Goal: Task Accomplishment & Management: Use online tool/utility

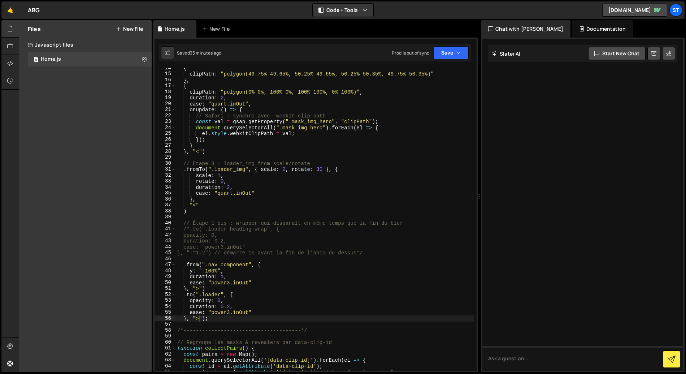
scroll to position [79, 0]
drag, startPoint x: 246, startPoint y: 172, endPoint x: 216, endPoint y: 171, distance: 30.3
click at [216, 171] on div "{ clipPath : "polygon(49.75% 49.65%, 50.25% 49.65%, 50.25% 50.35%, 49.75% 50.35…" at bounding box center [325, 223] width 298 height 315
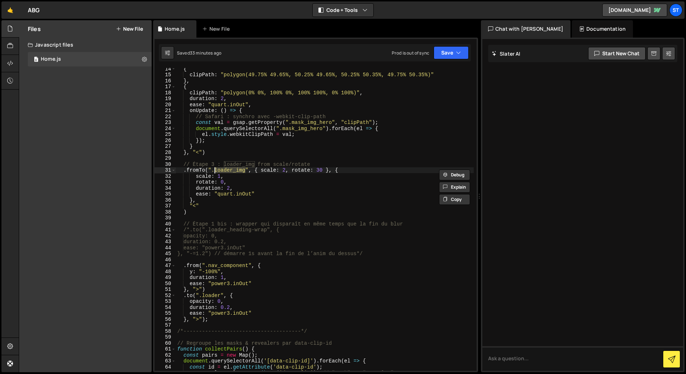
paste textarea "hero"
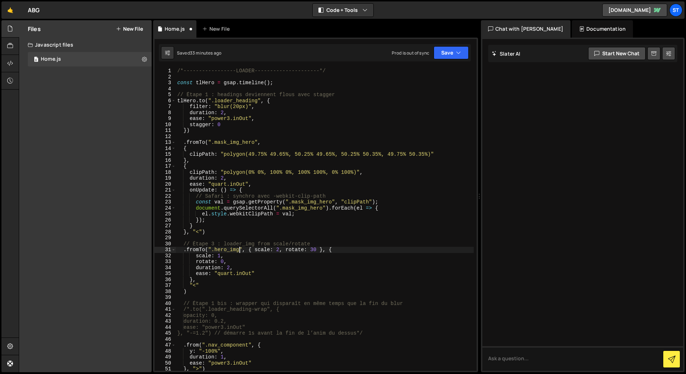
scroll to position [0, 0]
drag, startPoint x: 197, startPoint y: 101, endPoint x: 178, endPoint y: 100, distance: 19.2
click at [178, 100] on div "/*-----------------LOADER---------------------*/ const tlHero = gsap . timeline…" at bounding box center [325, 225] width 298 height 315
click at [183, 143] on div "/*-----------------LOADER---------------------*/ const tlHero = gsap . timeline…" at bounding box center [325, 225] width 298 height 315
paste textarea "tlHero"
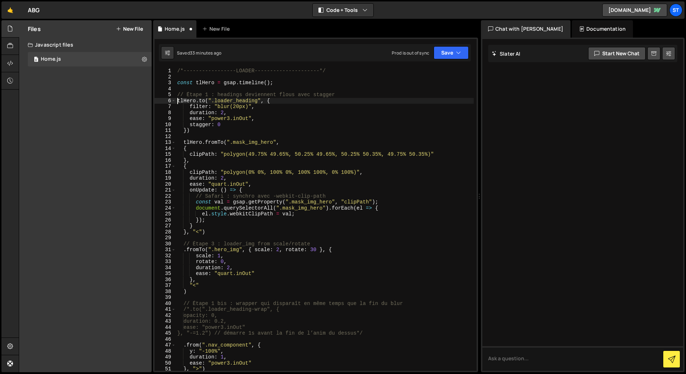
click at [178, 101] on div "/*-----------------LOADER---------------------*/ const tlHero = gsap . timeline…" at bounding box center [325, 225] width 298 height 315
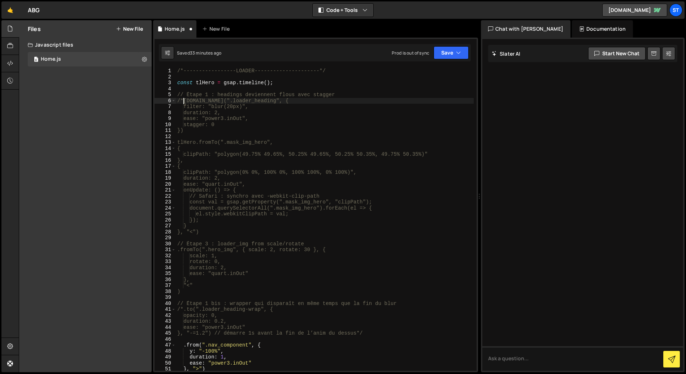
click at [194, 129] on div "/*-----------------LOADER---------------------*/ const tlHero = gsap . timeline…" at bounding box center [325, 225] width 298 height 315
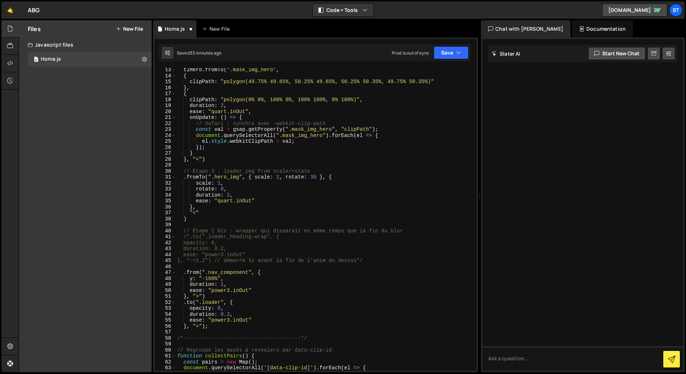
scroll to position [73, 0]
click at [202, 159] on div "tlHero . fromTo ( ".mask_img_hero" , { clipPath : "polygon(49.75% 49.65%, 50.25…" at bounding box center [325, 223] width 298 height 315
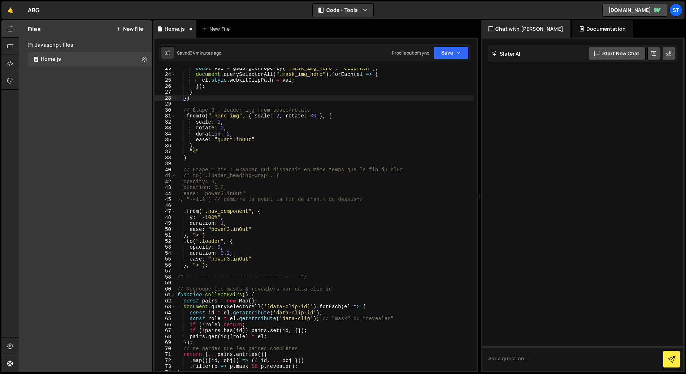
scroll to position [134, 0]
click at [463, 56] on button "Save" at bounding box center [451, 52] width 35 height 13
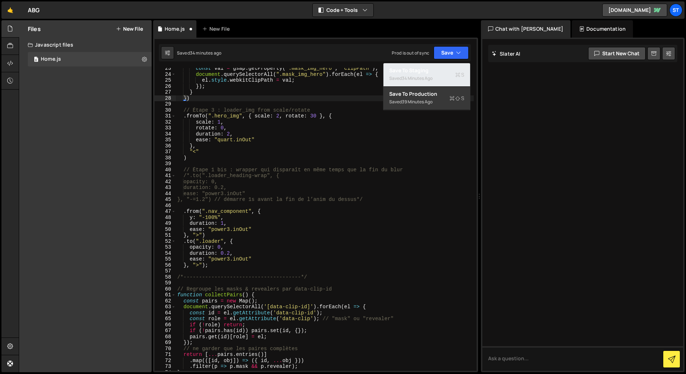
click at [441, 76] on div "Saved 34 minutes ago" at bounding box center [426, 78] width 75 height 9
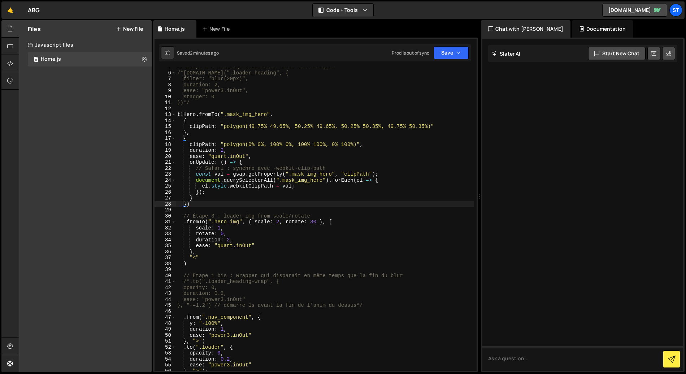
scroll to position [26, 0]
click at [186, 204] on div "// Étape 1 : headings deviennent flous avec stagger /*[DOMAIN_NAME](".loader_he…" at bounding box center [325, 222] width 298 height 315
click at [440, 52] on button "Save" at bounding box center [451, 52] width 35 height 13
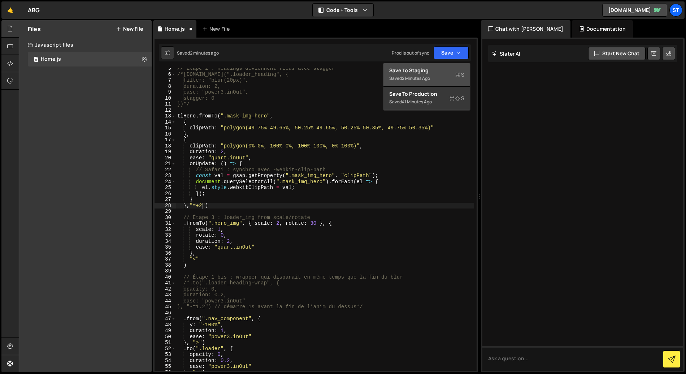
click at [436, 71] on div "Save to Staging S" at bounding box center [426, 70] width 75 height 7
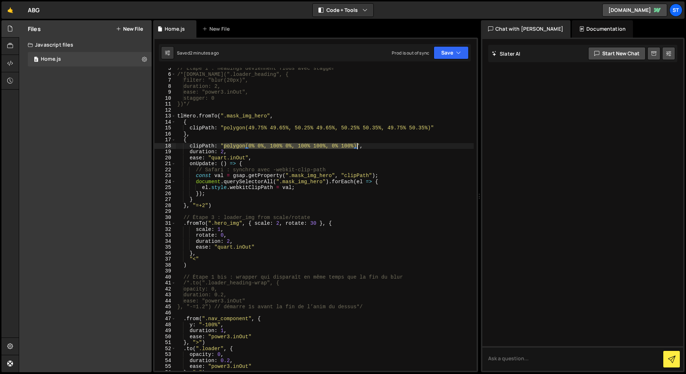
drag, startPoint x: 224, startPoint y: 146, endPoint x: 357, endPoint y: 146, distance: 132.6
click at [357, 146] on div "// Étape 1 : headings deviennent flous avec stagger /*[DOMAIN_NAME](".loader_he…" at bounding box center [325, 222] width 298 height 315
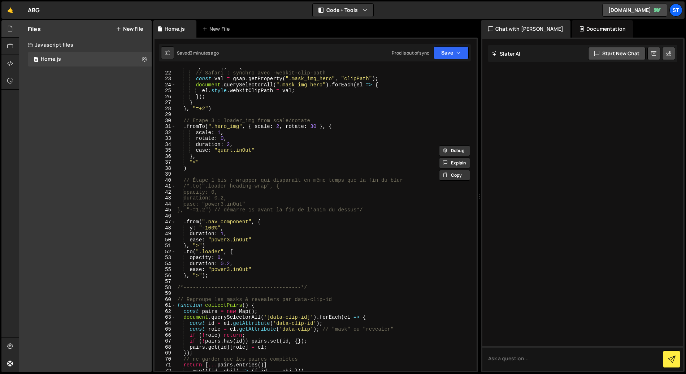
scroll to position [125, 0]
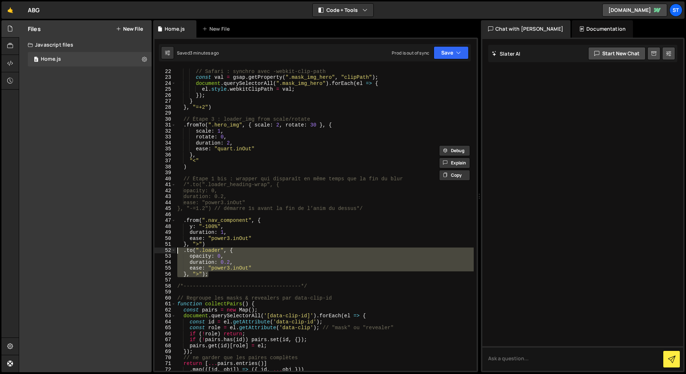
drag, startPoint x: 209, startPoint y: 275, endPoint x: 177, endPoint y: 253, distance: 39.3
click at [177, 253] on div "onUpdate : ( ) => { // Safari : synchro avec -webkit-clip-path const val = gsap…" at bounding box center [325, 219] width 298 height 315
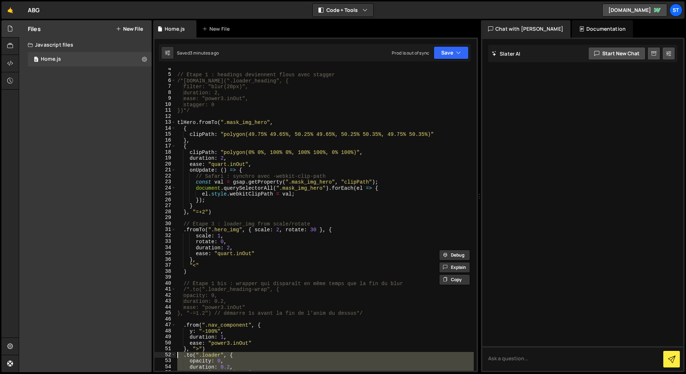
scroll to position [18, 0]
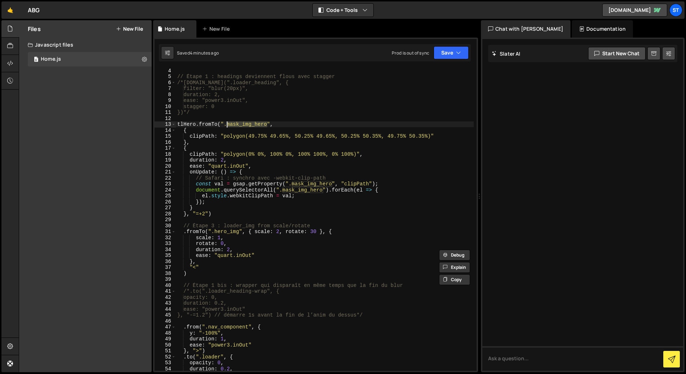
drag, startPoint x: 267, startPoint y: 124, endPoint x: 227, endPoint y: 124, distance: 39.4
click at [227, 124] on div "// Étape 1 : headings deviennent flous avec stagger /*[DOMAIN_NAME](".loader_he…" at bounding box center [325, 225] width 298 height 315
paste textarea "loader_mask"
click at [443, 54] on button "Save" at bounding box center [451, 52] width 35 height 13
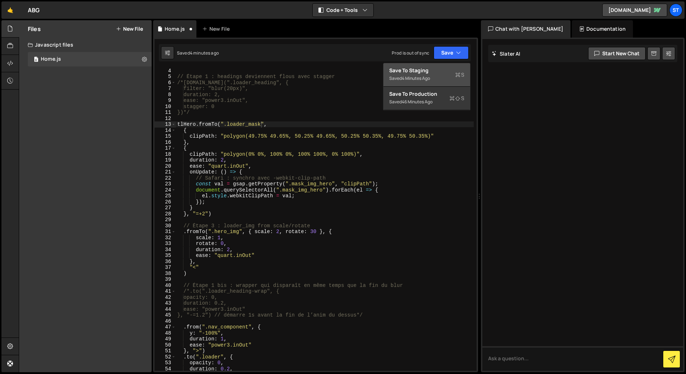
click at [430, 70] on div "Save to Staging S" at bounding box center [426, 70] width 75 height 7
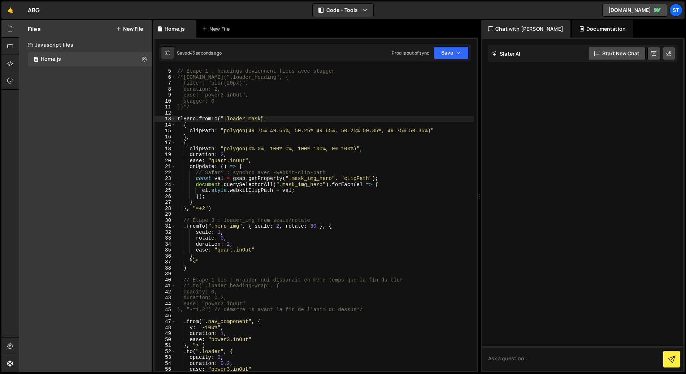
scroll to position [0, 0]
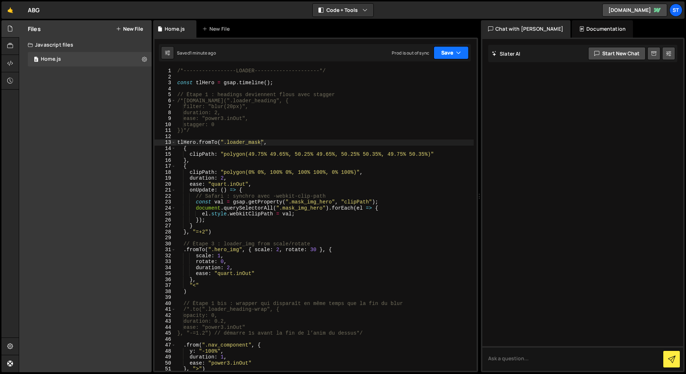
click at [441, 51] on button "Save" at bounding box center [451, 52] width 35 height 13
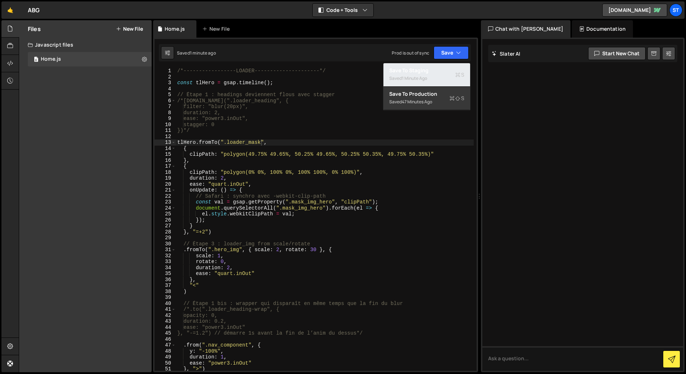
click at [437, 73] on div "Save to Staging S" at bounding box center [426, 70] width 75 height 7
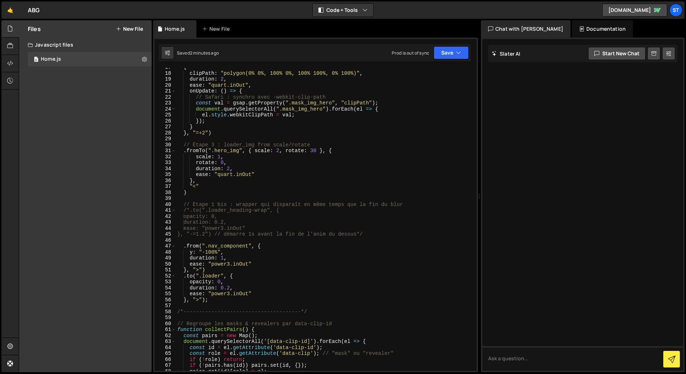
scroll to position [99, 0]
click at [216, 299] on div "{ clipPath : "polygon(0% 0%, 100% 0%, 100% 100%, 0% 100%)" , duration : 2 , eas…" at bounding box center [325, 221] width 298 height 315
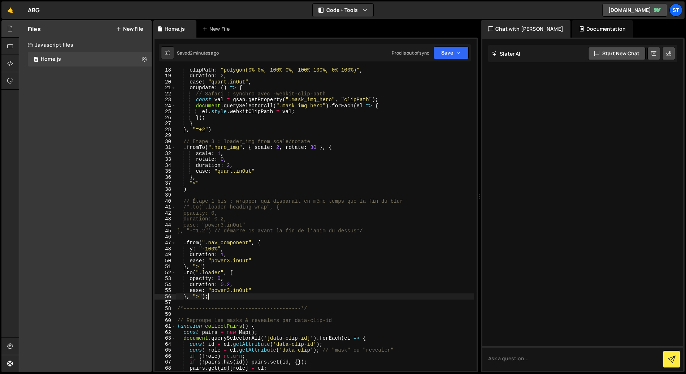
scroll to position [101, 0]
drag, startPoint x: 222, startPoint y: 274, endPoint x: 207, endPoint y: 278, distance: 15.0
click at [203, 273] on div "{ clipPath : "polygon(0% 0%, 100% 0%, 100% 100%, 0% 100%)" , duration : 2 , eas…" at bounding box center [325, 219] width 298 height 315
paste textarea "mask-hero-reveal"
click at [190, 275] on div "{ clipPath : "polygon(0% 0%, 100% 0%, 100% 100%, 0% 100%)" , duration : 2 , eas…" at bounding box center [325, 219] width 298 height 315
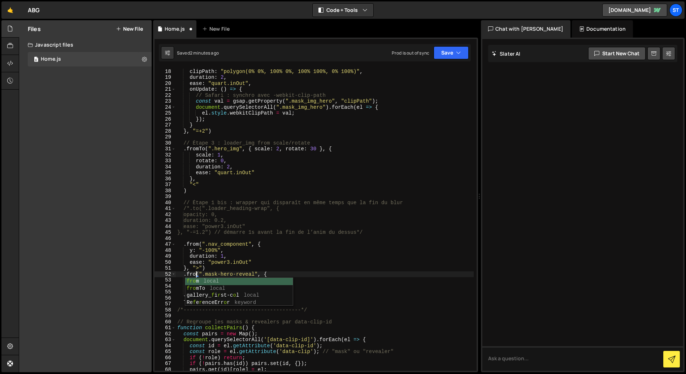
scroll to position [0, 1]
click at [246, 268] on div "{ clipPath : "polygon(0% 0%, 100% 0%, 100% 100%, 0% 100%)" , duration : 2 , eas…" at bounding box center [325, 219] width 298 height 315
drag, startPoint x: 212, startPoint y: 280, endPoint x: 191, endPoint y: 280, distance: 21.3
click at [191, 280] on div "{ clipPath : "polygon(0% 0%, 100% 0%, 100% 100%, 0% 100%)" , duration : 2 , eas…" at bounding box center [325, 219] width 298 height 315
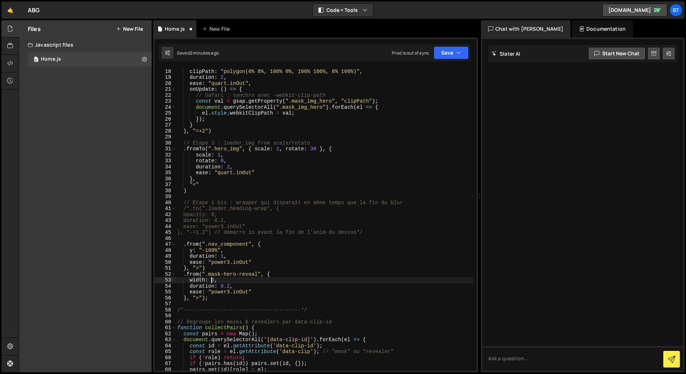
click at [210, 279] on div "{ clipPath : "polygon(0% 0%, 100% 0%, 100% 100%, 0% 100%)" , duration : 2 , eas…" at bounding box center [325, 219] width 298 height 315
drag, startPoint x: 229, startPoint y: 285, endPoint x: 221, endPoint y: 286, distance: 8.8
click at [221, 286] on div "{ clipPath : "polygon(0% 0%, 100% 0%, 100% 100%, 0% 100%)" , duration : 2 , eas…" at bounding box center [325, 219] width 298 height 315
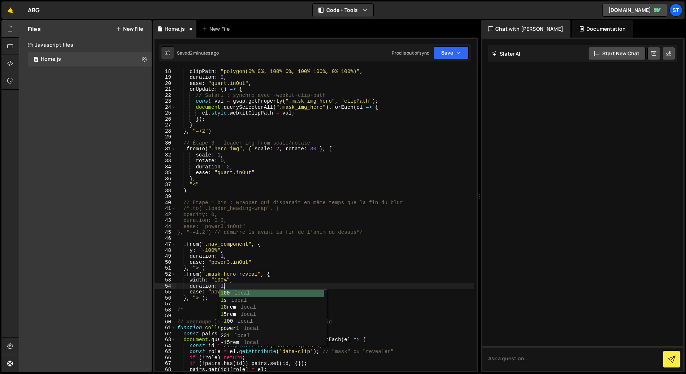
scroll to position [0, 3]
click at [240, 281] on div "{ clipPath : "polygon(0% 0%, 100% 0%, 100% 100%, 0% 100%)" , duration : 2 , eas…" at bounding box center [325, 219] width 298 height 315
type textarea "width: "100%","
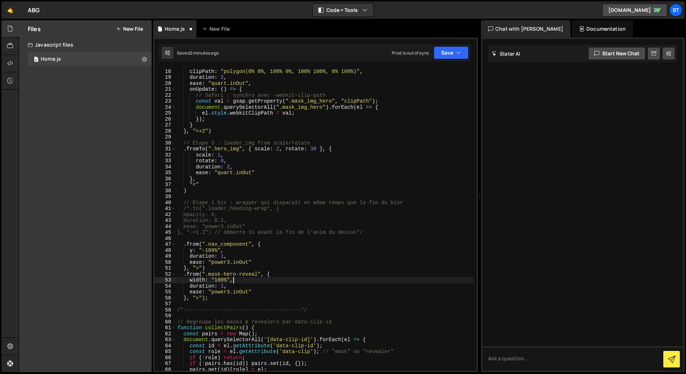
click at [234, 280] on div "{ clipPath : "polygon(0% 0%, 100% 0%, 100% 100%, 0% 100%)" , duration : 2 , eas…" at bounding box center [325, 219] width 298 height 315
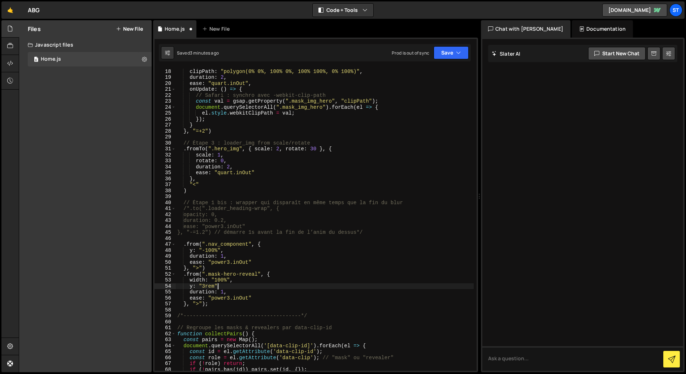
scroll to position [0, 3]
click at [438, 62] on div "1 Type cmd + s to save your Javascript file. הההההההההההההההההההההההההההההההההה…" at bounding box center [315, 205] width 325 height 335
click at [446, 53] on button "Save" at bounding box center [451, 52] width 35 height 13
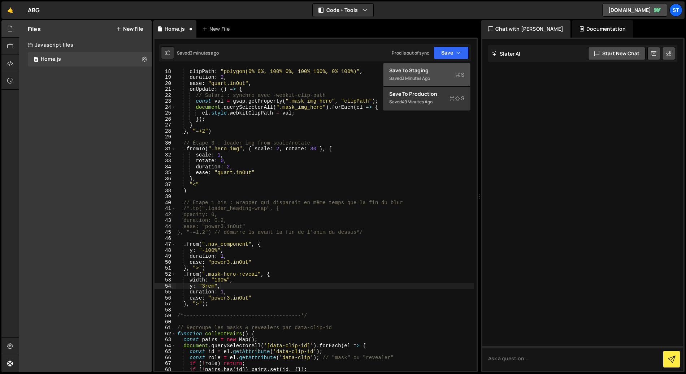
click at [425, 77] on div "3 minutes ago" at bounding box center [416, 78] width 28 height 6
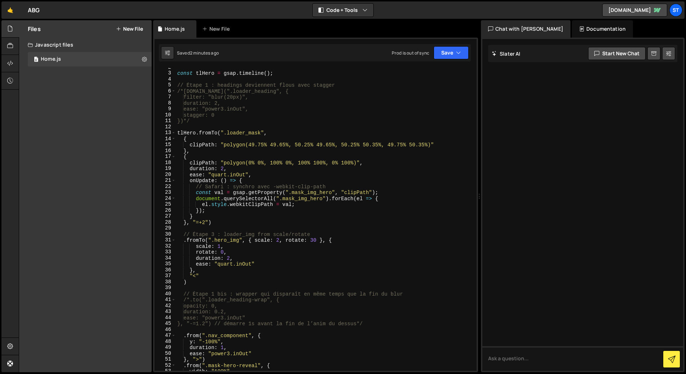
scroll to position [0, 0]
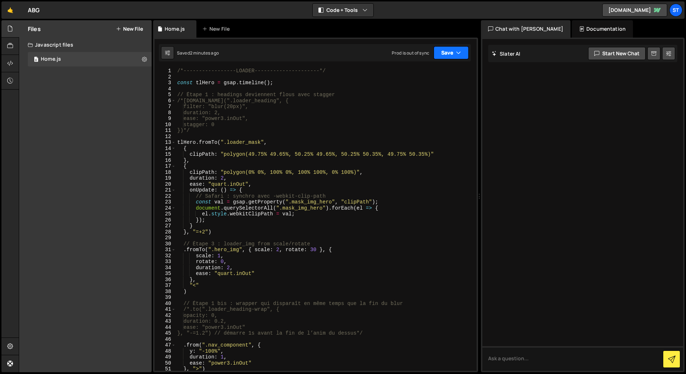
click at [452, 54] on button "Save" at bounding box center [451, 52] width 35 height 13
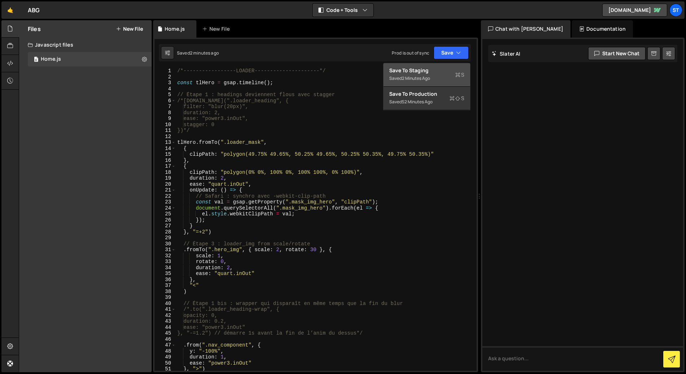
click at [439, 73] on div "Save to Staging S" at bounding box center [426, 70] width 75 height 7
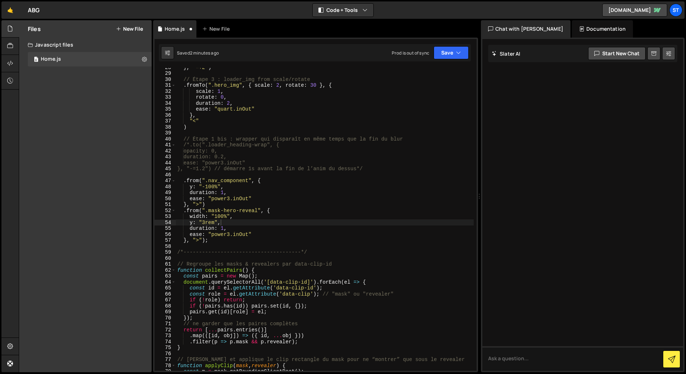
scroll to position [164, 0]
drag, startPoint x: 203, startPoint y: 223, endPoint x: 214, endPoint y: 223, distance: 11.6
click at [214, 223] on div "} , "=+2" ) // Étape 3 : loader_img from scale/rotate . fromTo ( ".hero_img" , …" at bounding box center [325, 221] width 298 height 315
click at [454, 55] on button "Save" at bounding box center [451, 52] width 35 height 13
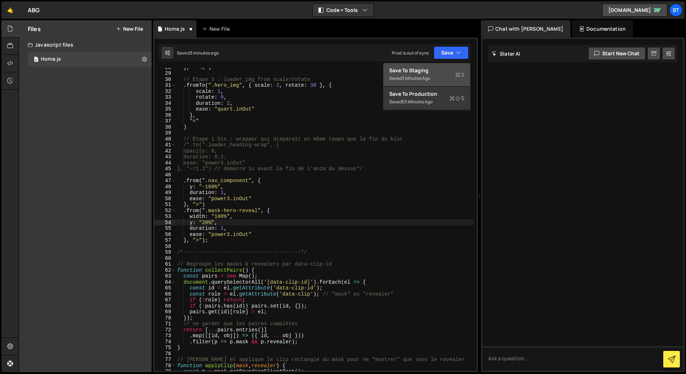
click at [443, 71] on div "Save to Staging S" at bounding box center [426, 70] width 75 height 7
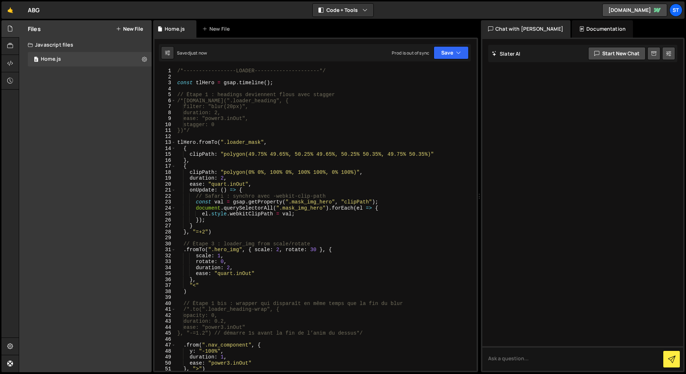
scroll to position [0, 2]
drag, startPoint x: 204, startPoint y: 233, endPoint x: 196, endPoint y: 233, distance: 7.9
click at [196, 233] on div "/*-----------------LOADER---------------------*/ const tlHero = gsap . timeline…" at bounding box center [325, 225] width 298 height 315
click at [441, 49] on button "Save" at bounding box center [451, 52] width 35 height 13
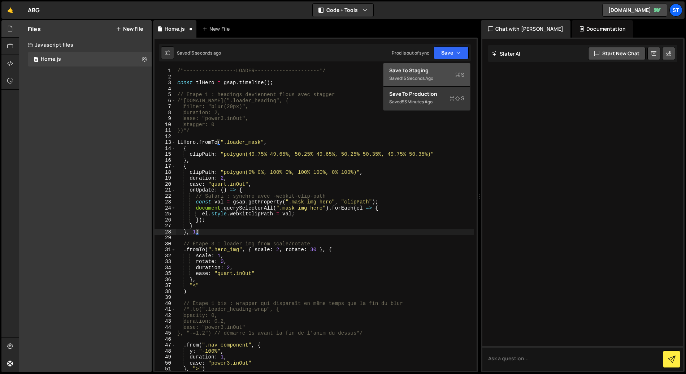
click at [427, 73] on div "Save to Staging S" at bounding box center [426, 70] width 75 height 7
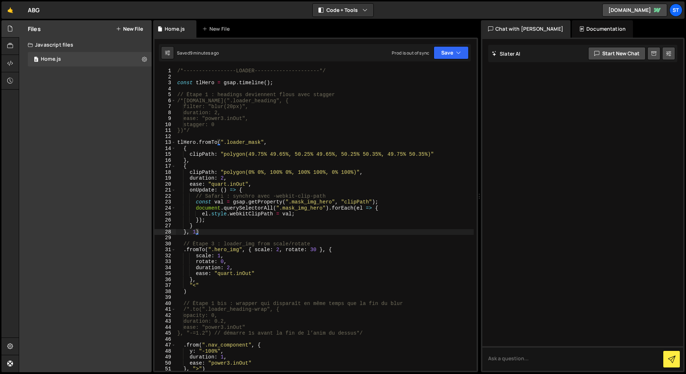
click at [261, 141] on div "/*-----------------LOADER---------------------*/ const tlHero = gsap . timeline…" at bounding box center [325, 225] width 298 height 315
click at [464, 55] on button "Save" at bounding box center [451, 52] width 35 height 13
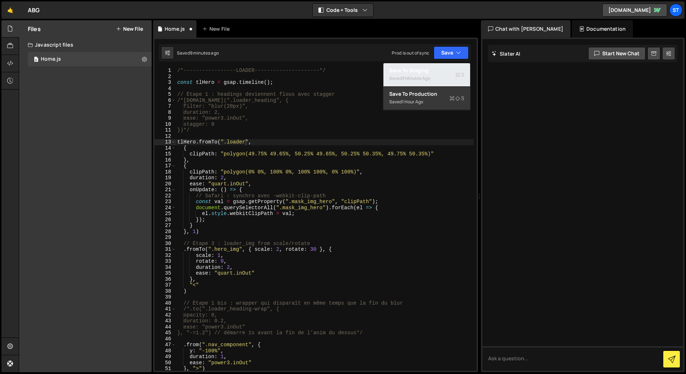
click at [448, 74] on div "Saved 9 minutes ago" at bounding box center [426, 78] width 75 height 9
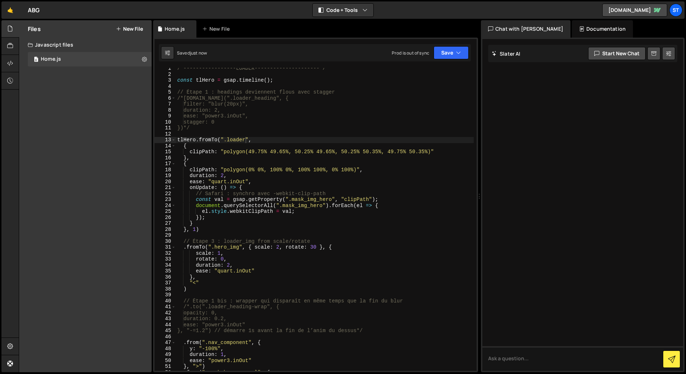
scroll to position [3, 0]
click at [454, 47] on button "Save" at bounding box center [451, 52] width 35 height 13
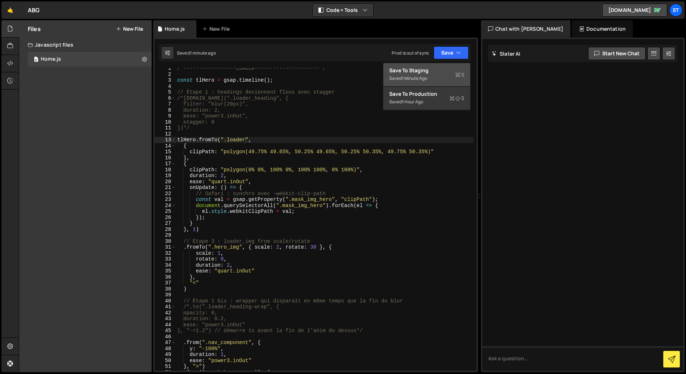
click at [441, 69] on div "Save to Staging S" at bounding box center [426, 70] width 75 height 7
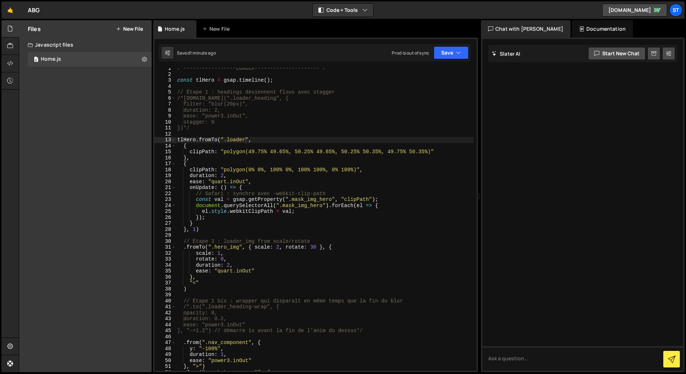
scroll to position [2, 0]
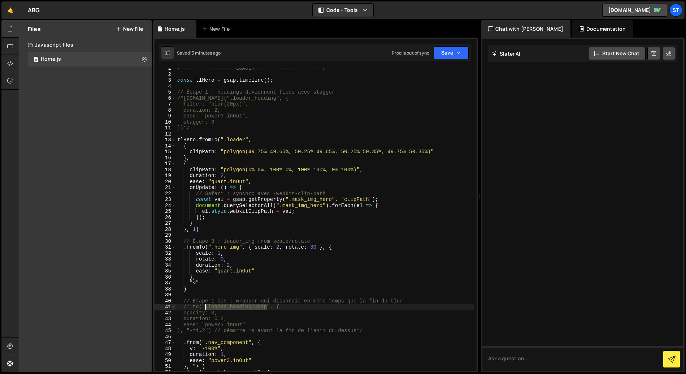
drag, startPoint x: 268, startPoint y: 307, endPoint x: 207, endPoint y: 307, distance: 61.1
click at [207, 307] on div "/*-----------------LOADER---------------------*/ const tlHero = gsap . timeline…" at bounding box center [325, 222] width 298 height 315
click at [216, 312] on div "/*-----------------LOADER---------------------*/ const tlHero = gsap . timeline…" at bounding box center [325, 222] width 298 height 315
drag, startPoint x: 206, startPoint y: 308, endPoint x: 266, endPoint y: 308, distance: 60.0
click at [266, 308] on div "/*-----------------LOADER---------------------*/ const tlHero = gsap . timeline…" at bounding box center [325, 222] width 298 height 315
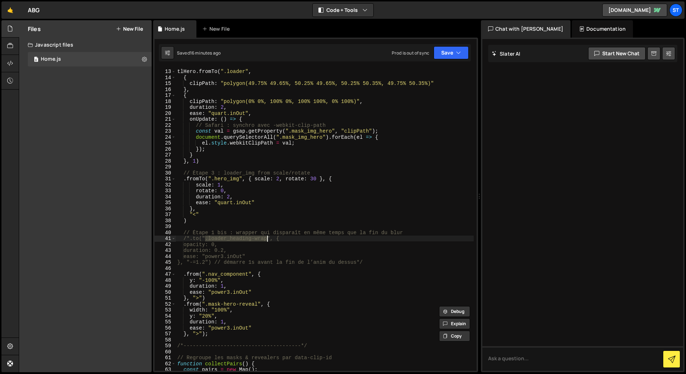
scroll to position [71, 0]
click at [204, 238] on div "tlHero . fromTo ( ".loader" , { clipPath : "polygon(49.75% 49.65%, 50.25% 49.65…" at bounding box center [325, 219] width 298 height 303
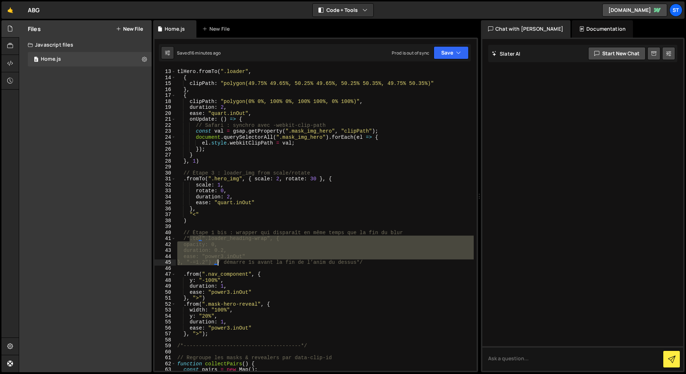
drag, startPoint x: 190, startPoint y: 239, endPoint x: 219, endPoint y: 260, distance: 35.6
click at [219, 260] on div "tlHero . fromTo ( ".loader" , { clipPath : "polygon(49.75% 49.65%, 50.25% 49.65…" at bounding box center [325, 219] width 298 height 315
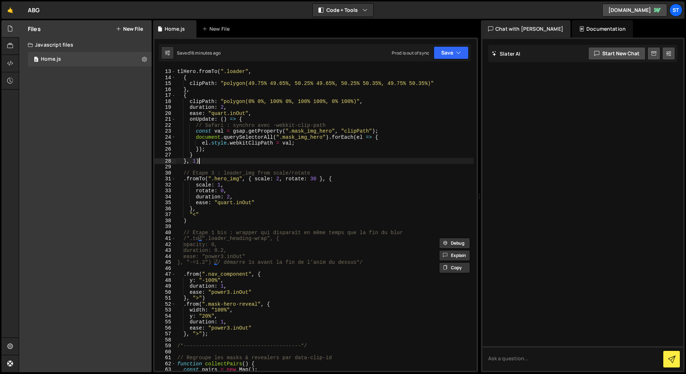
click at [208, 163] on div "tlHero . fromTo ( ".loader" , { clipPath : "polygon(49.75% 49.65%, 50.25% 49.65…" at bounding box center [325, 219] width 298 height 315
type textarea "}, 1)"
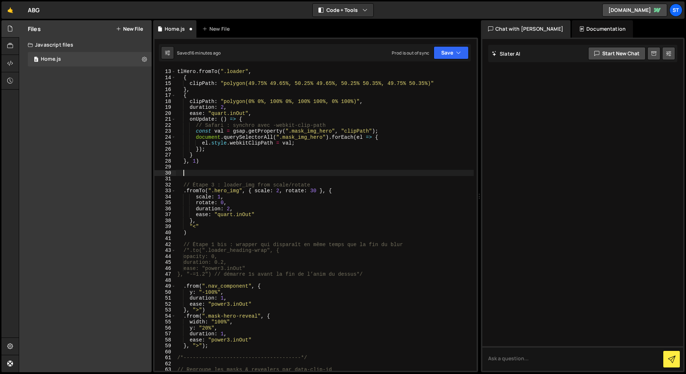
paste textarea "}, "-=1.2")"
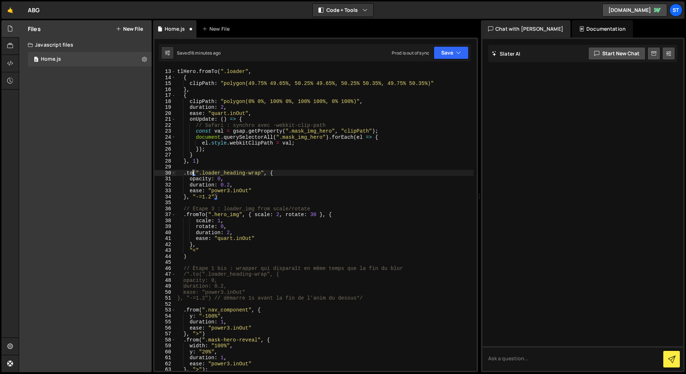
click at [191, 174] on div "tlHero . fromTo ( ".loader" , { clipPath : "polygon(49.75% 49.65%, 50.25% 49.65…" at bounding box center [325, 219] width 298 height 315
click at [256, 162] on div "tlHero . fromTo ( ".loader" , { clipPath : "polygon(49.75% 49.65%, 50.25% 49.65…" at bounding box center [325, 219] width 298 height 315
click at [267, 173] on div "tlHero . fromTo ( ".loader" , { clipPath : "polygon(49.75% 49.65%, 50.25% 49.65…" at bounding box center [325, 219] width 298 height 315
drag, startPoint x: 212, startPoint y: 180, endPoint x: 190, endPoint y: 180, distance: 21.3
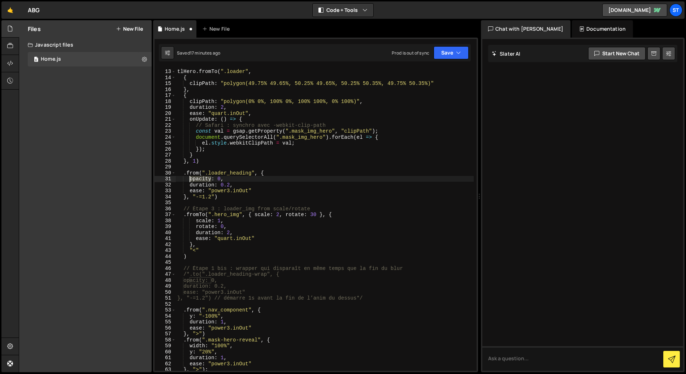
click at [190, 180] on div "tlHero . fromTo ( ".loader" , { clipPath : "polygon(49.75% 49.65%, 50.25% 49.65…" at bounding box center [325, 219] width 298 height 315
click at [216, 178] on div "tlHero . fromTo ( ".loader" , { clipPath : "polygon(49.75% 49.65%, 50.25% 49.65…" at bounding box center [325, 219] width 298 height 315
drag, startPoint x: 229, startPoint y: 186, endPoint x: 222, endPoint y: 186, distance: 7.2
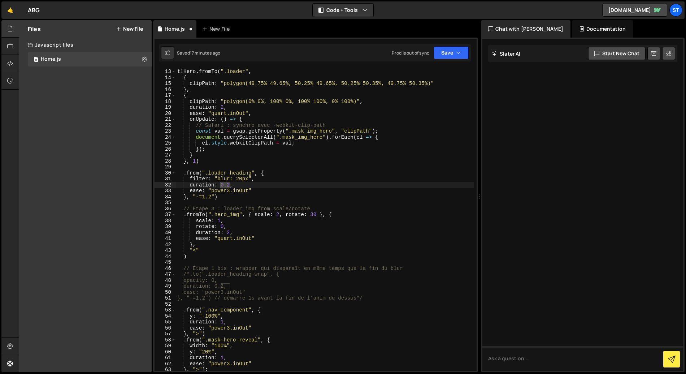
click at [222, 186] on div "tlHero . fromTo ( ".loader" , { clipPath : "polygon(49.75% 49.65%, 50.25% 49.65…" at bounding box center [325, 219] width 298 height 315
click at [212, 196] on div "tlHero . fromTo ( ".loader" , { clipPath : "polygon(49.75% 49.65%, 50.25% 49.65…" at bounding box center [325, 219] width 298 height 315
click at [447, 55] on button "Save" at bounding box center [451, 52] width 35 height 13
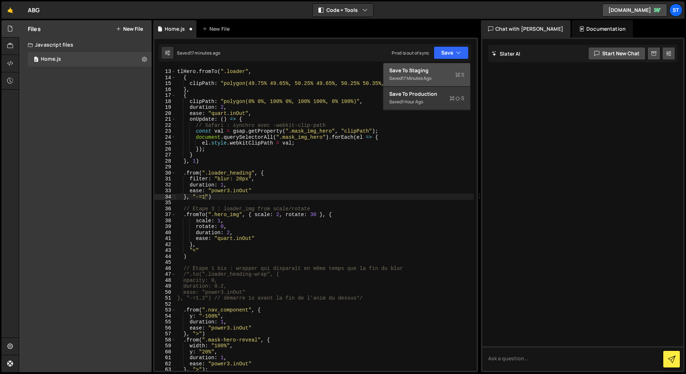
click at [441, 70] on div "Save to Staging S" at bounding box center [426, 70] width 75 height 7
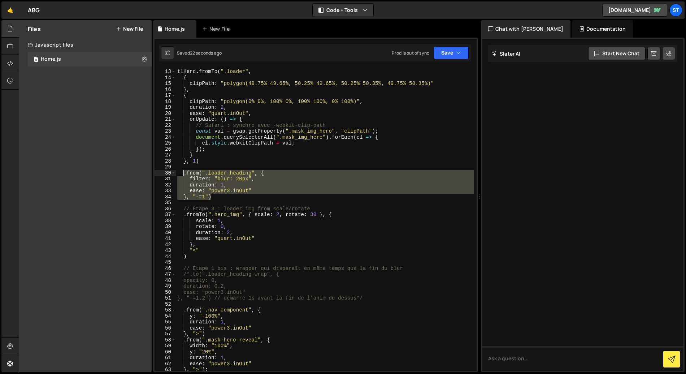
drag, startPoint x: 212, startPoint y: 196, endPoint x: 185, endPoint y: 175, distance: 34.5
click at [185, 175] on div "tlHero . fromTo ( ".loader" , { clipPath : "polygon(49.75% 49.65%, 50.25% 49.65…" at bounding box center [325, 219] width 298 height 315
click at [237, 179] on div "tlHero . fromTo ( ".loader" , { clipPath : "polygon(49.75% 49.65%, 50.25% 49.65…" at bounding box center [325, 219] width 298 height 303
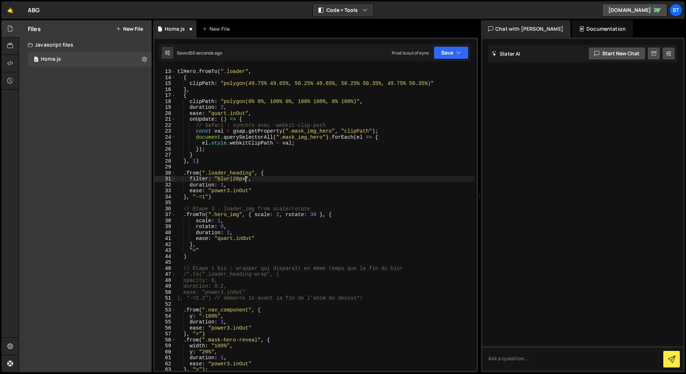
scroll to position [0, 5]
click at [440, 51] on button "Save" at bounding box center [451, 52] width 35 height 13
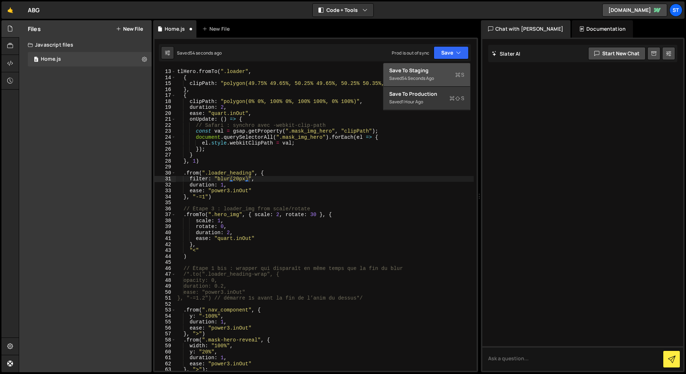
click at [426, 77] on div "54 seconds ago" at bounding box center [418, 78] width 32 height 6
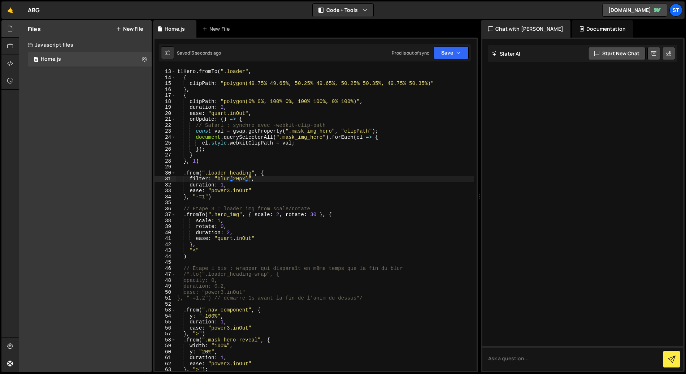
click at [199, 171] on div "tlHero . fromTo ( ".loader" , { clipPath : "polygon(49.75% 49.65%, 50.25% 49.65…" at bounding box center [325, 219] width 298 height 315
click at [453, 49] on button "Save" at bounding box center [451, 52] width 35 height 13
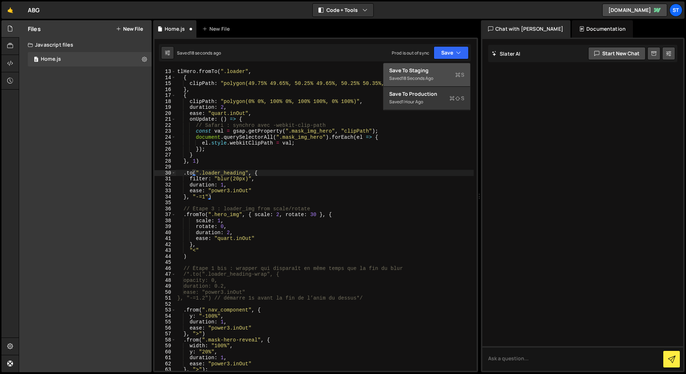
click at [431, 72] on div "Save to Staging S" at bounding box center [426, 70] width 75 height 7
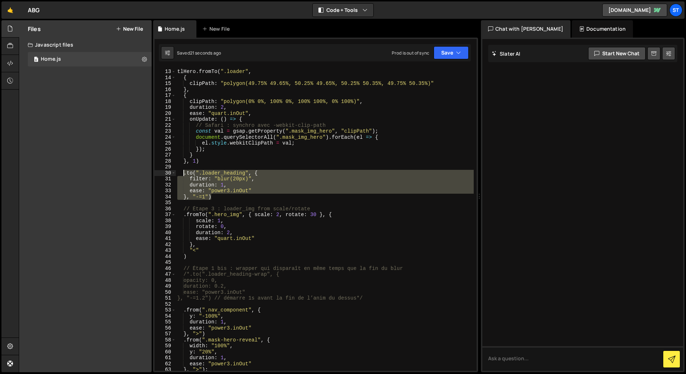
drag, startPoint x: 215, startPoint y: 196, endPoint x: 184, endPoint y: 176, distance: 36.5
click at [184, 176] on div "tlHero . fromTo ( ".loader" , { clipPath : "polygon(49.75% 49.65%, 50.25% 49.65…" at bounding box center [325, 219] width 298 height 315
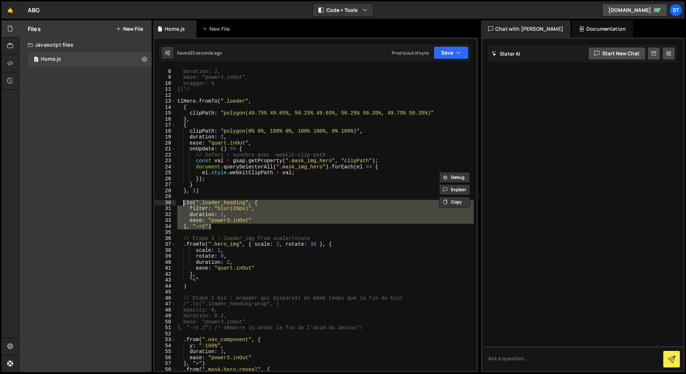
scroll to position [41, 0]
click at [198, 91] on div "filter: "blur(20px)", duration: 2, ease: "power3.inOut", stagger: 0 })*/ tlHero…" at bounding box center [325, 220] width 298 height 315
type textarea "})*/"
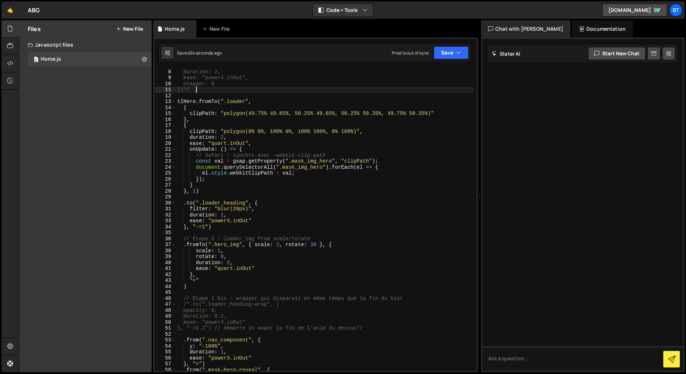
scroll to position [0, 0]
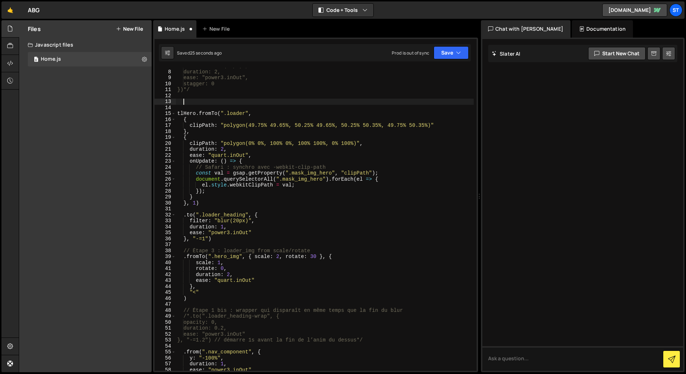
paste textarea "}, "-=1")"
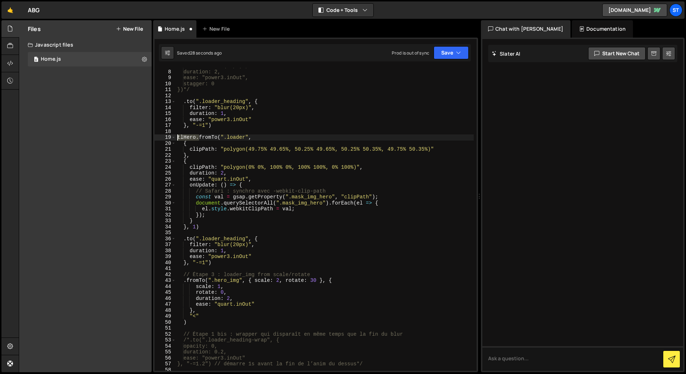
drag, startPoint x: 198, startPoint y: 137, endPoint x: 176, endPoint y: 137, distance: 22.0
click at [176, 137] on div "filter: "blur(20px)", duration: 2, ease: "power3.inOut", stagger: 0 })*/ . to (…" at bounding box center [325, 220] width 298 height 315
click at [184, 100] on div "filter: "blur(20px)", duration: 2, ease: "power3.inOut", stagger: 0 })*/ . to (…" at bounding box center [325, 220] width 298 height 315
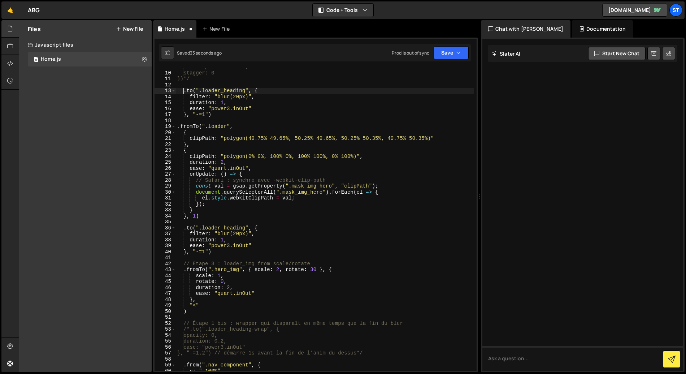
scroll to position [52, 0]
paste textarea "tlHero."
click at [202, 116] on div "ease: "power3.inOut", stagger: 0 })*/ tlHero . to ( ".loader_heading" , { filte…" at bounding box center [325, 221] width 298 height 315
click at [221, 103] on div "ease: "power3.inOut", stagger: 0 })*/ tlHero . to ( ".loader_heading" , { filte…" at bounding box center [325, 221] width 298 height 315
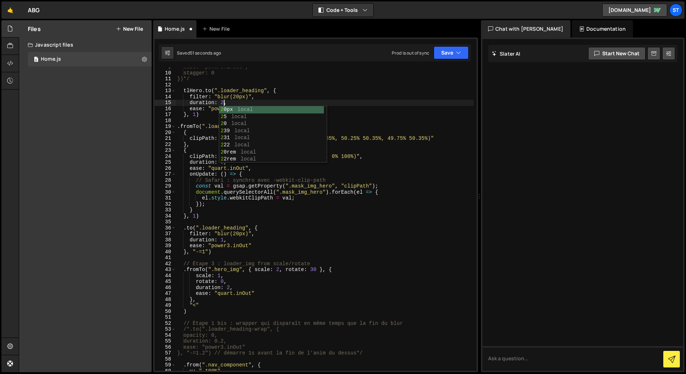
click at [206, 127] on div "ease: "power3.inOut", stagger: 0 })*/ tlHero . to ( ".loader_heading" , { filte…" at bounding box center [325, 221] width 298 height 315
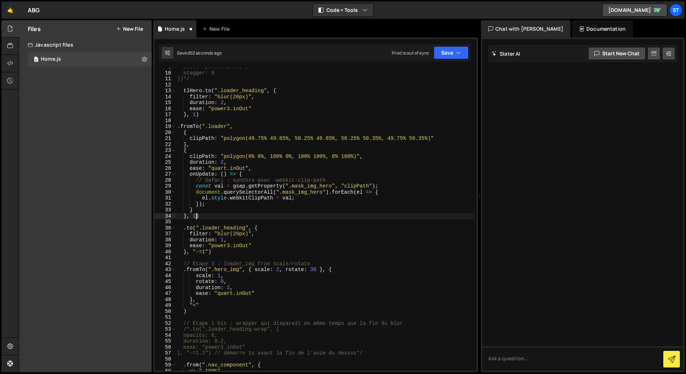
click at [197, 214] on div "ease: "power3.inOut", stagger: 0 })*/ tlHero . to ( ".loader_heading" , { filte…" at bounding box center [325, 221] width 298 height 315
click at [436, 48] on button "Save" at bounding box center [451, 52] width 35 height 13
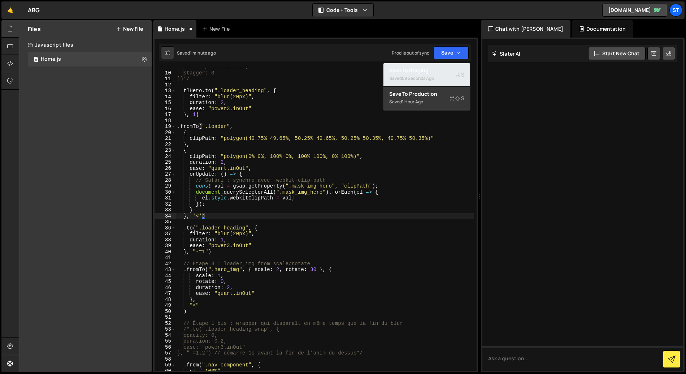
click at [420, 77] on div "59 seconds ago" at bounding box center [418, 78] width 32 height 6
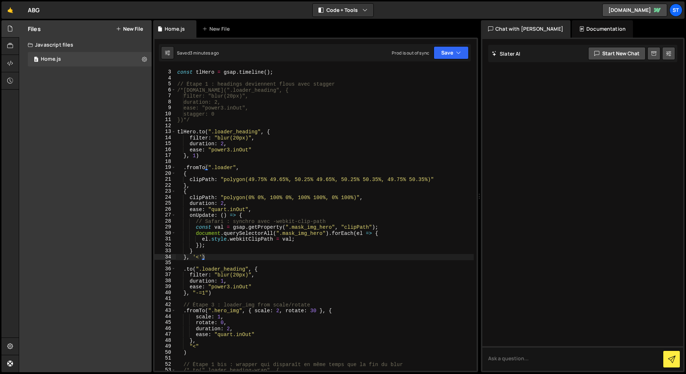
scroll to position [0, 0]
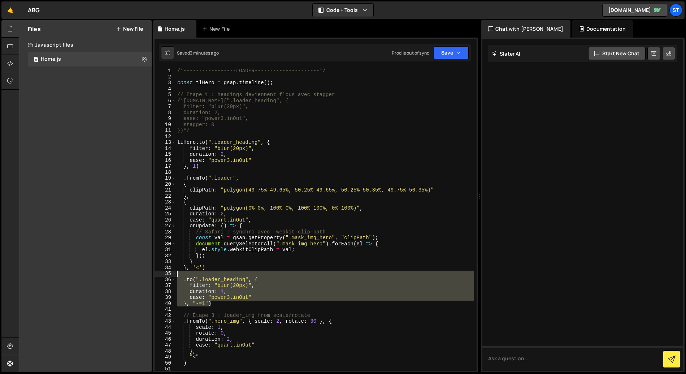
drag, startPoint x: 212, startPoint y: 304, endPoint x: 165, endPoint y: 276, distance: 54.9
click at [165, 276] on div "}, "-=1") 1 2 3 4 5 6 7 8 9 10 11 12 13 14 15 16 17 18 19 20 21 22 23 24 25 26 …" at bounding box center [316, 219] width 322 height 303
type textarea ".to(".loader_heading", {"
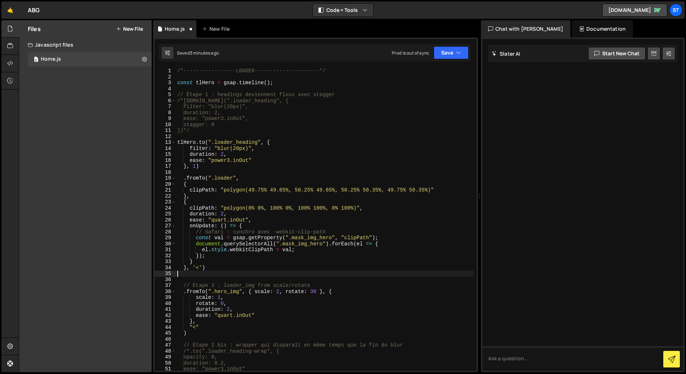
type textarea "}, '<')"
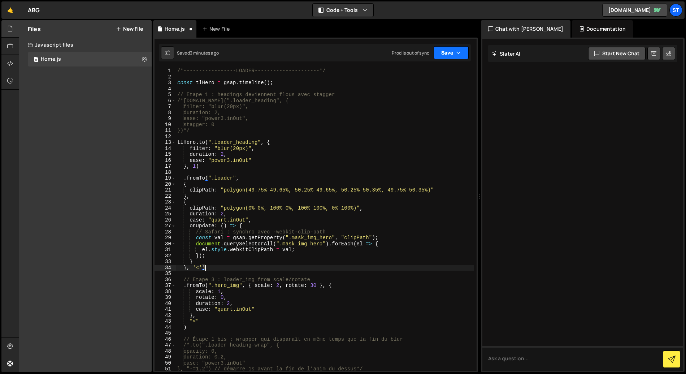
click at [447, 50] on button "Save" at bounding box center [451, 52] width 35 height 13
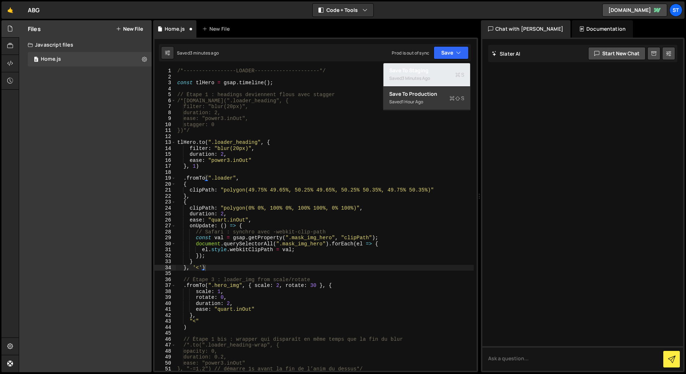
click at [435, 75] on div "Saved 3 minutes ago" at bounding box center [426, 78] width 75 height 9
